Goal: Find specific page/section: Find specific page/section

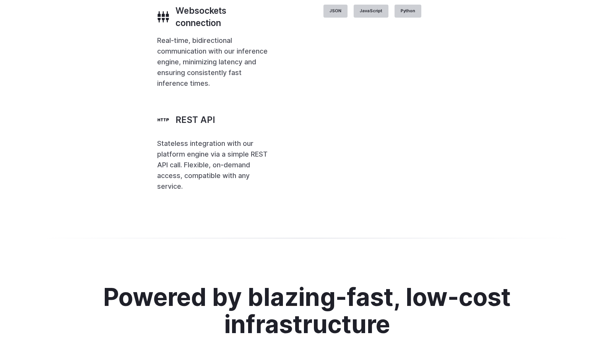
scroll to position [1727, 0]
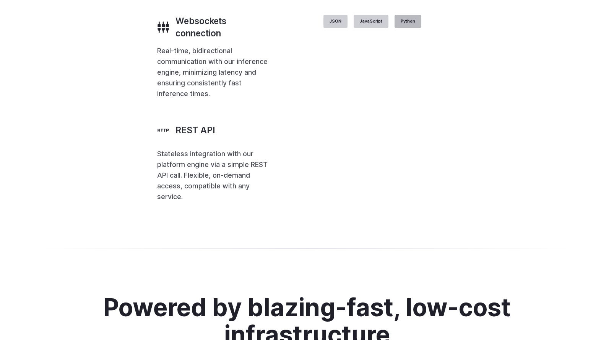
click at [422, 28] on label "Python" at bounding box center [408, 21] width 27 height 13
click at [389, 28] on label "JavaScript" at bounding box center [371, 21] width 35 height 13
click at [348, 28] on label "JSON" at bounding box center [336, 21] width 24 height 13
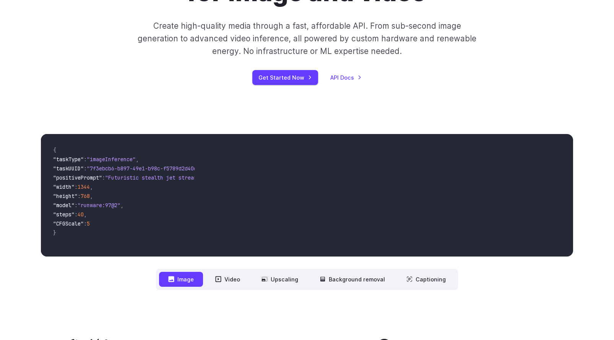
scroll to position [0, 0]
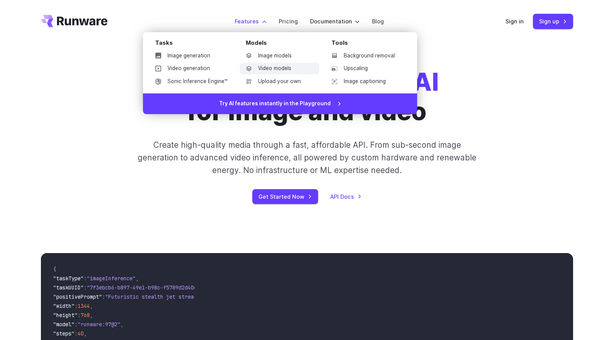
click at [260, 70] on link "Video models" at bounding box center [280, 68] width 80 height 11
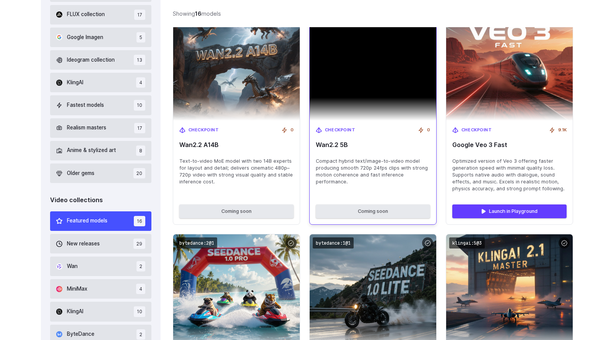
scroll to position [207, 0]
